Goal: Transaction & Acquisition: Purchase product/service

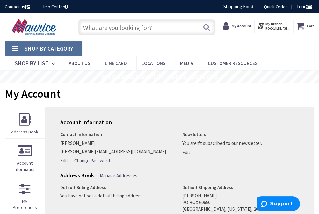
click at [103, 25] on input "text" at bounding box center [146, 27] width 137 height 16
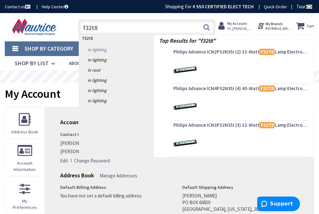
type input "f32t8"
click at [98, 50] on link "in Lighting" at bounding box center [116, 50] width 75 height 10
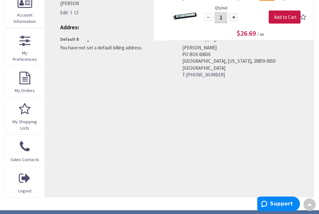
scroll to position [1, 0]
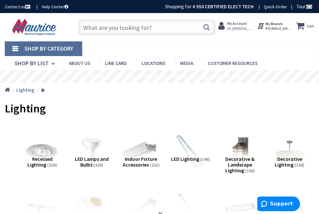
click at [105, 30] on input "text" at bounding box center [146, 27] width 137 height 16
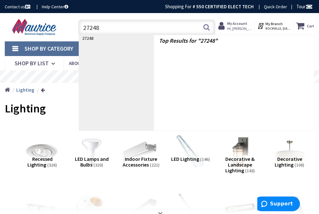
type input "272484"
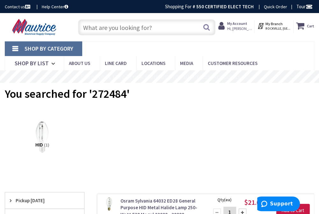
click at [109, 25] on input "text" at bounding box center [146, 27] width 137 height 16
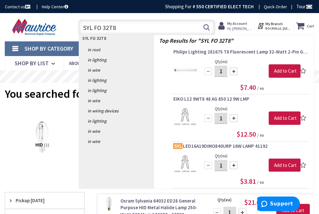
type input "SYL FO 32T8"
click at [182, 68] on img at bounding box center [185, 70] width 24 height 24
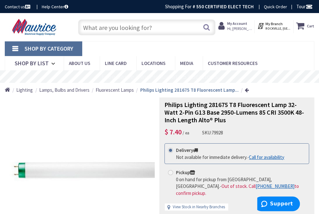
click at [128, 24] on input "text" at bounding box center [146, 27] width 137 height 16
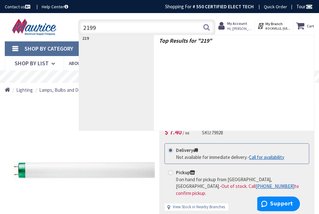
type input "21999"
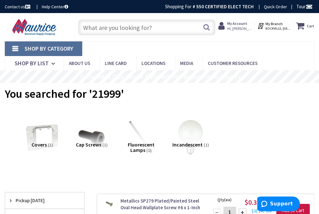
click at [129, 32] on input "text" at bounding box center [146, 27] width 137 height 16
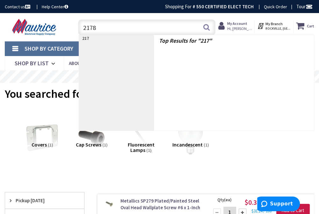
type input "21781"
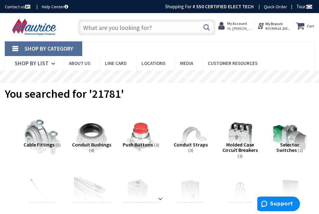
click at [121, 27] on input "text" at bounding box center [146, 27] width 137 height 16
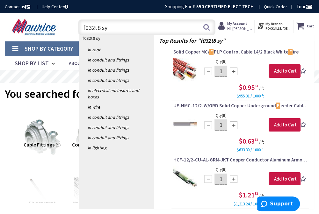
type input "f032t8 syl"
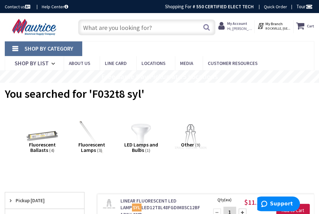
click at [134, 31] on input "text" at bounding box center [146, 27] width 137 height 16
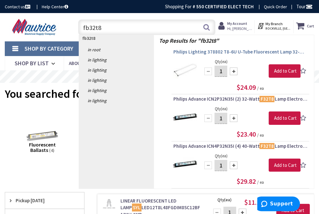
type input "fb32t8"
click at [202, 54] on span "Philips Lighting 378802 T8-6U U-Tube Fluorescent Lamp 32-Watt 2-Pin G13 Base 25…" at bounding box center [240, 52] width 134 height 6
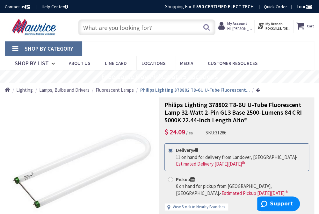
click at [155, 25] on input "text" at bounding box center [146, 27] width 137 height 16
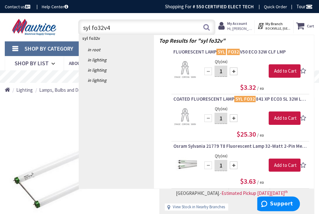
type input "syl fo32v41"
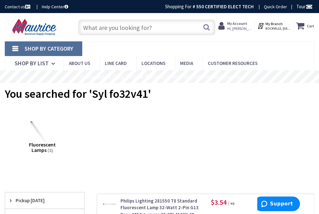
click at [143, 32] on input "text" at bounding box center [146, 27] width 137 height 16
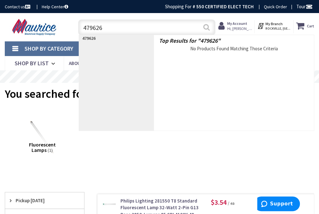
type input "479626"
click at [207, 28] on button "Search" at bounding box center [206, 27] width 8 height 14
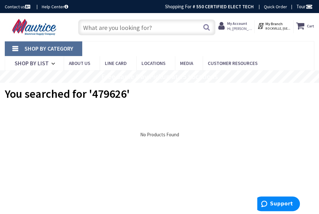
click at [150, 26] on input "text" at bounding box center [146, 27] width 137 height 16
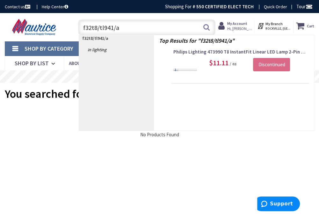
type input "f32t8/tl941/al"
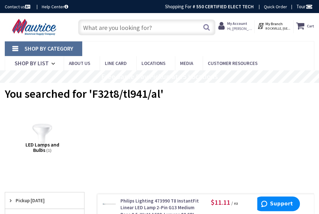
click at [105, 27] on input "text" at bounding box center [146, 27] width 137 height 16
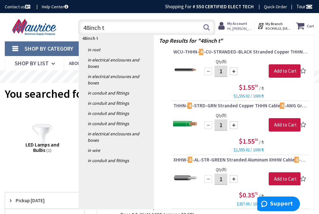
type input "48inch t8"
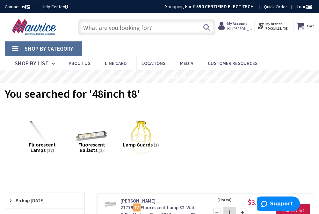
click at [131, 34] on input "text" at bounding box center [146, 27] width 137 height 16
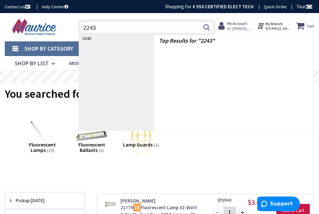
type input "22438"
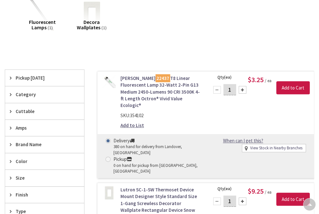
scroll to position [159, 0]
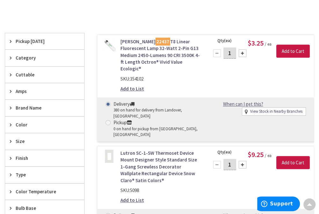
click at [233, 51] on input "1" at bounding box center [229, 52] width 13 height 11
type input "30"
click at [294, 52] on input "Add to Cart" at bounding box center [292, 51] width 33 height 13
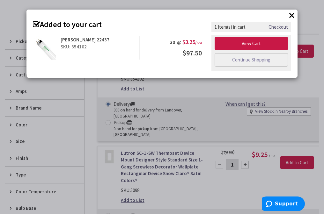
click at [291, 14] on button "×" at bounding box center [292, 16] width 10 height 10
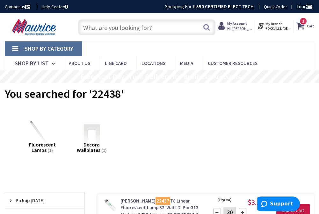
click at [121, 27] on input "text" at bounding box center [146, 27] width 137 height 16
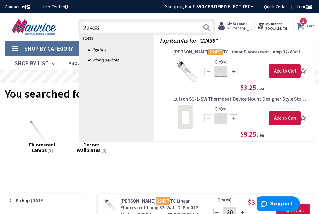
type input "22438"
click at [302, 22] on span "1 1 items" at bounding box center [303, 21] width 8 height 8
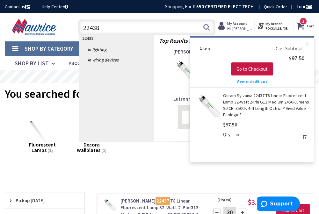
click at [230, 101] on link "Osram Sylvania 22437 T8 Linear Fluorescent Lamp 32-Watt 2-Pin G13 Medium 2450-L…" at bounding box center [266, 104] width 86 height 25
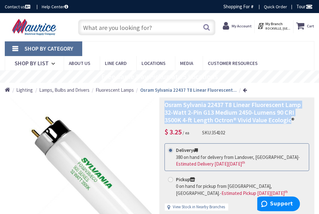
drag, startPoint x: 165, startPoint y: 105, endPoint x: 291, endPoint y: 119, distance: 127.2
click at [291, 119] on span "Osram Sylvania 22437 T8 Linear Fluorescent Lamp 32-Watt 2-Pin G13 Medium 2450-L…" at bounding box center [232, 112] width 136 height 23
drag, startPoint x: 288, startPoint y: 119, endPoint x: 262, endPoint y: 116, distance: 26.3
copy span "Osram Sylvania 22437 T8 Linear Fluorescent Lamp 32-Watt 2-Pin G13 Medium 2450-L…"
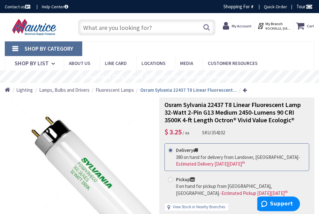
click at [101, 28] on input "text" at bounding box center [146, 27] width 137 height 16
paste input "Osram Sylvania 22437 T8 Linear Fluorescent Lamp 32-Watt 2-Pin G13 Medium 2450-L…"
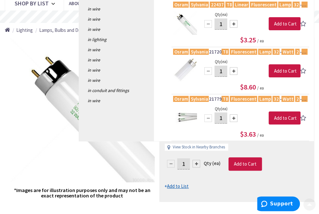
scroll to position [64, 0]
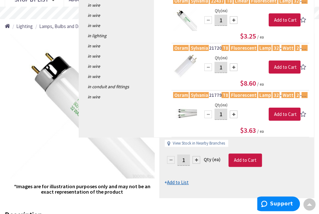
type input "Osram Sylvania 22437 T8 Linear Fluorescent Lamp 32-Watt 2-Pin G13 Medium 2450-L…"
click at [190, 112] on img at bounding box center [185, 113] width 24 height 24
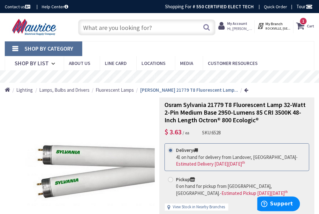
paste input "Osram Sylvania 22437 T8 Linear Fluorescent Lamp 32-Watt 2-Pin G13 Medium 2450-L…"
click at [105, 29] on input "Osram Sylvania 22437 T8 Linear Fluorescent Lamp 32-Watt 2-Pin G13 Medium 2450-L…" at bounding box center [146, 27] width 137 height 16
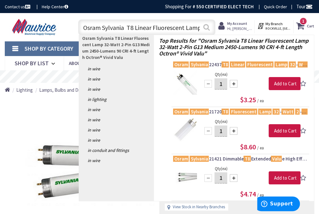
type input "Osram Sylvania T8 Linear Fluorescent Lamp 32-Watt 2-Pin G13 Medium 2450-Lumens …"
click at [207, 30] on button "Search" at bounding box center [206, 27] width 8 height 14
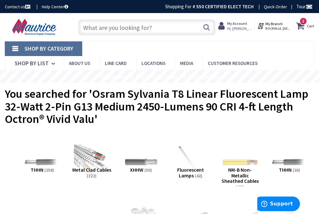
click at [302, 27] on icon at bounding box center [301, 25] width 11 height 11
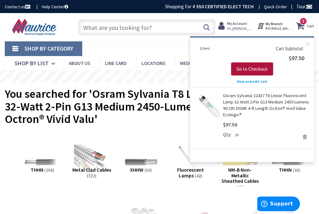
click at [251, 66] on span "Go to Checkout" at bounding box center [251, 69] width 31 height 6
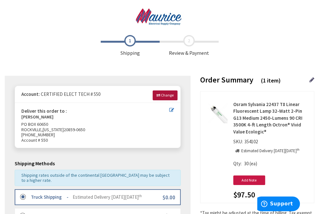
click at [161, 93] on link "Change" at bounding box center [165, 95] width 25 height 10
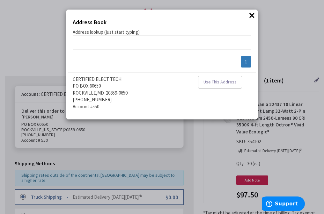
drag, startPoint x: 98, startPoint y: 28, endPoint x: 95, endPoint y: 29, distance: 3.3
click at [97, 29] on div "× Address Book addrlookuperror Address lookup (just start typing) 1 CERTIFIED E…" at bounding box center [161, 65] width 191 height 110
click at [93, 31] on span "Address lookup (just start typing)" at bounding box center [162, 32] width 178 height 7
click at [131, 32] on span "Address lookup (just start typing)" at bounding box center [162, 32] width 178 height 7
click at [142, 33] on span "Address lookup (just start typing)" at bounding box center [162, 32] width 178 height 7
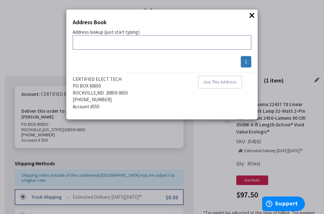
click at [95, 42] on input "text" at bounding box center [162, 42] width 178 height 14
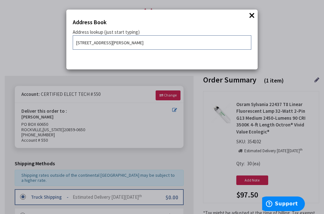
type input "[STREET_ADDRESS][PERSON_NAME]"
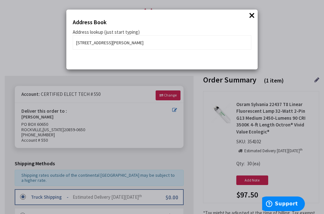
click at [173, 109] on div "× Address Book addrlookuperror Address lookup (just start typing) [STREET_ADDRE…" at bounding box center [162, 107] width 324 height 214
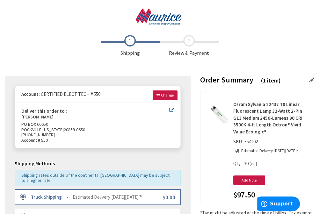
click at [170, 108] on icon at bounding box center [171, 110] width 5 height 5
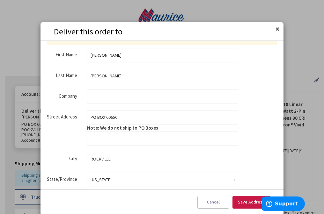
scroll to position [32, 0]
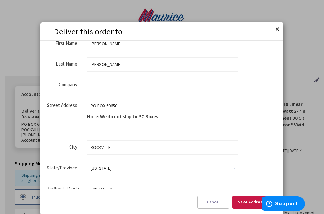
click at [117, 106] on input "PO BOX 60650" at bounding box center [162, 106] width 151 height 14
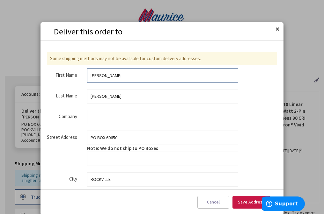
drag, startPoint x: 106, startPoint y: 75, endPoint x: 61, endPoint y: 66, distance: 45.9
click at [62, 67] on div "Some shipping methods may not be available for custom delivery addresses. false…" at bounding box center [162, 167] width 230 height 230
type input "[PERSON_NAME]"
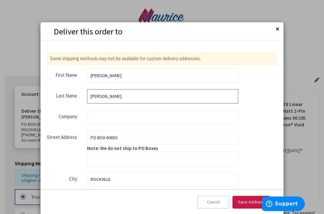
type input "[PERSON_NAME]"
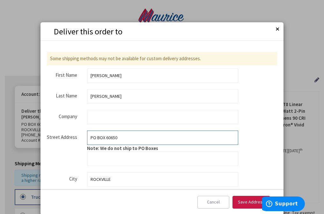
drag, startPoint x: 129, startPoint y: 141, endPoint x: 87, endPoint y: 142, distance: 42.1
click at [87, 142] on fieldset "Street Address Street Address: Line 1 PO BOX 60650 Note: We do not ship to PO B…" at bounding box center [142, 148] width 191 height 35
type input "[STREET_ADDRESS][PERSON_NAME]"
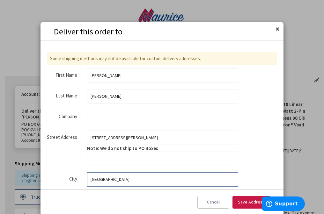
type input "[GEOGRAPHIC_DATA]"
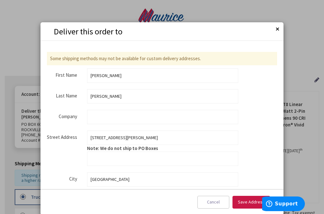
scroll to position [85, 0]
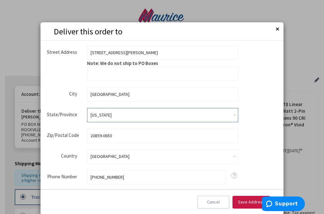
drag, startPoint x: 110, startPoint y: 115, endPoint x: 89, endPoint y: 116, distance: 20.4
click at [89, 116] on select "Please select a region, state or province. Alabama Alaska Arizona Arkansas Arme…" at bounding box center [162, 115] width 151 height 14
select select "61"
click at [87, 108] on select "Please select a region, state or province. Alabama Alaska Arizona Arkansas Arme…" at bounding box center [162, 115] width 151 height 14
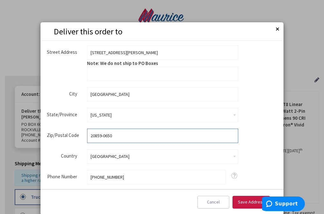
drag, startPoint x: 114, startPoint y: 136, endPoint x: 83, endPoint y: 135, distance: 31.6
click at [85, 135] on div "Zip/Postal Code 20859-0650" at bounding box center [142, 136] width 191 height 14
type input "22151"
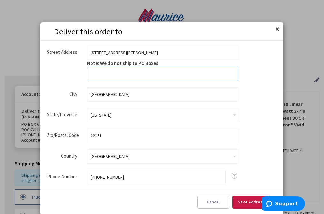
type input "[STREET_ADDRESS][PERSON_NAME]"
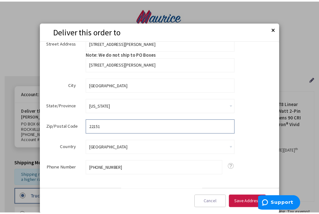
scroll to position [99, 0]
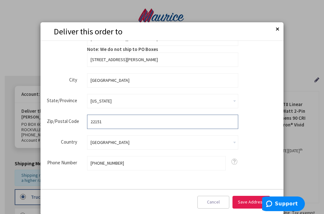
type input "22151"
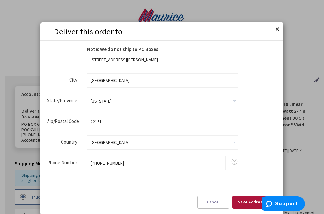
click at [244, 199] on span "Save Address" at bounding box center [251, 202] width 27 height 6
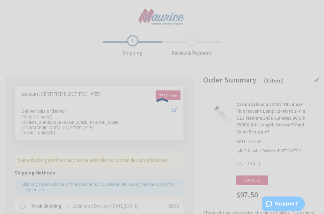
scroll to position [0, 0]
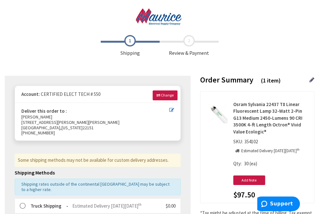
click at [170, 107] on div "Deliver this order to : Albert Sheetz 7406 Farnum St 7406 Farnum St Springfield…" at bounding box center [97, 122] width 165 height 38
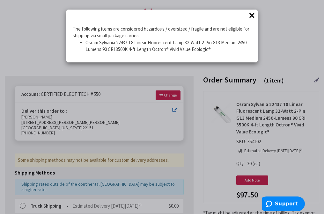
click at [250, 16] on button "×" at bounding box center [252, 16] width 10 height 10
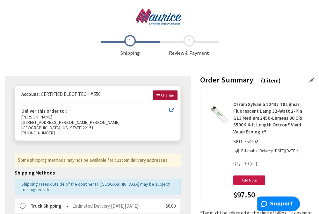
click at [168, 94] on span "Change" at bounding box center [167, 95] width 13 height 5
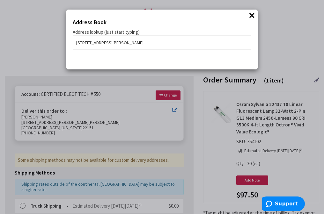
click at [251, 17] on button "×" at bounding box center [252, 16] width 10 height 10
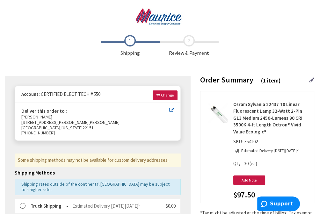
click at [170, 110] on icon at bounding box center [171, 110] width 5 height 5
type input "Springfield"
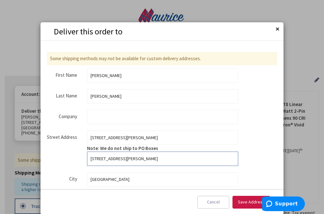
drag, startPoint x: 124, startPoint y: 158, endPoint x: 74, endPoint y: 158, distance: 49.7
click at [74, 158] on fieldset "Street Address Street Address: Line 1 7406 Farnum St Note: We do not ship to PO…" at bounding box center [142, 148] width 191 height 35
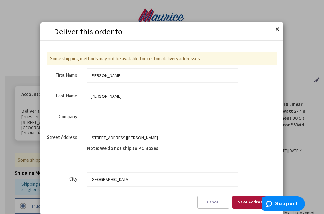
click at [255, 203] on span "Save Address" at bounding box center [251, 202] width 27 height 6
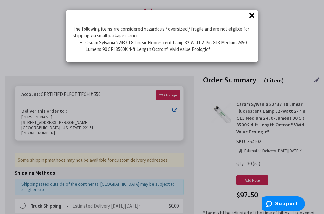
click at [251, 15] on button "×" at bounding box center [252, 16] width 10 height 10
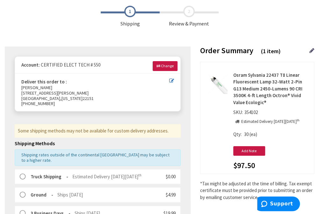
scroll to position [64, 0]
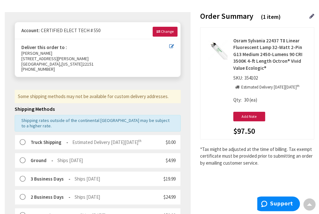
click at [21, 139] on label at bounding box center [25, 142] width 10 height 6
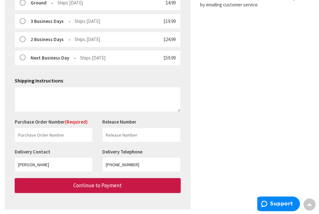
scroll to position [223, 0]
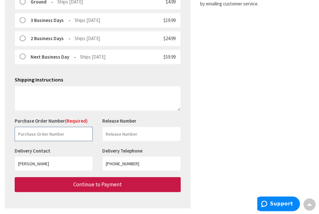
click at [32, 128] on input "text" at bounding box center [54, 134] width 78 height 14
type input "S619"
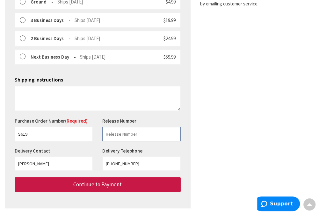
click at [131, 129] on input "text" at bounding box center [141, 134] width 78 height 14
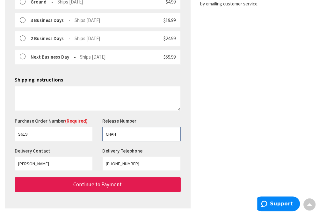
type input "CHAH"
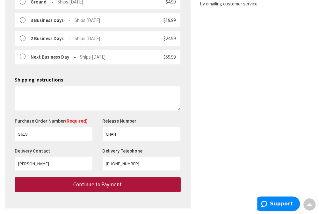
click at [126, 177] on button "Continue to Payment" at bounding box center [98, 184] width 166 height 15
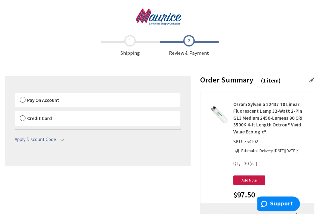
click at [47, 100] on span "Pay On Account" at bounding box center [43, 100] width 32 height 6
click at [15, 94] on input "Pay On Account" at bounding box center [15, 94] width 0 height 0
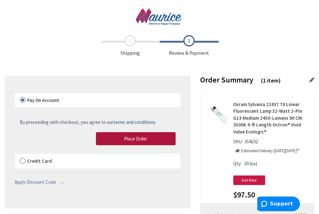
click at [131, 140] on span "Place Order" at bounding box center [135, 139] width 23 height 6
